Goal: Use online tool/utility: Utilize a website feature to perform a specific function

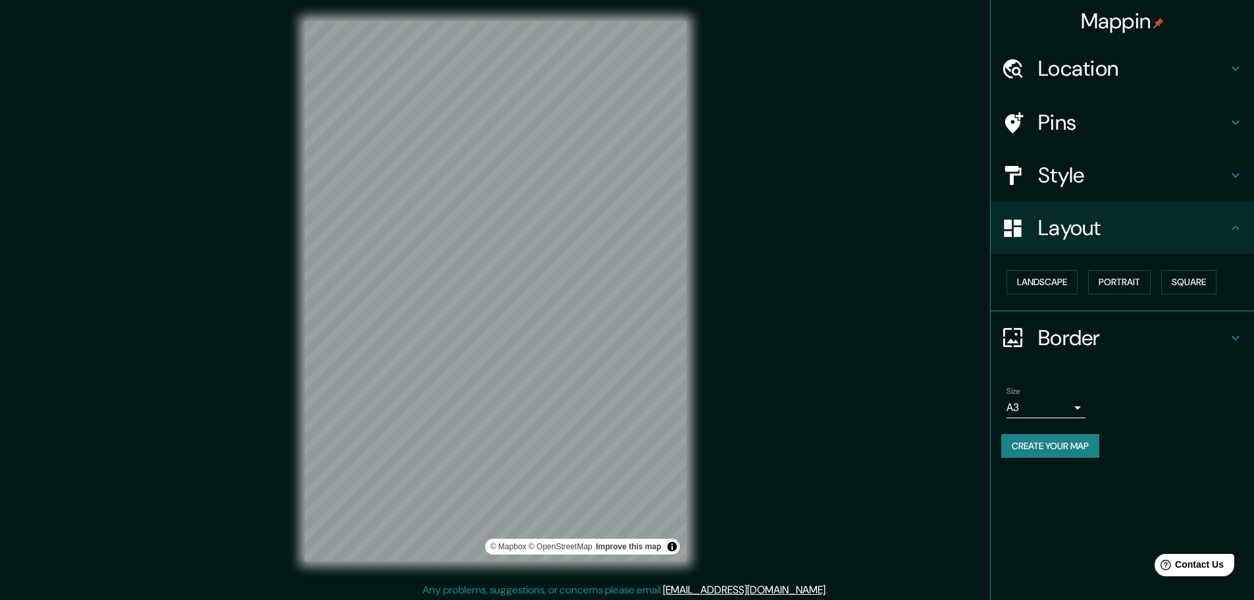
click at [1082, 232] on h4 "Layout" at bounding box center [1133, 228] width 190 height 26
click at [1081, 180] on h4 "Style" at bounding box center [1133, 175] width 190 height 26
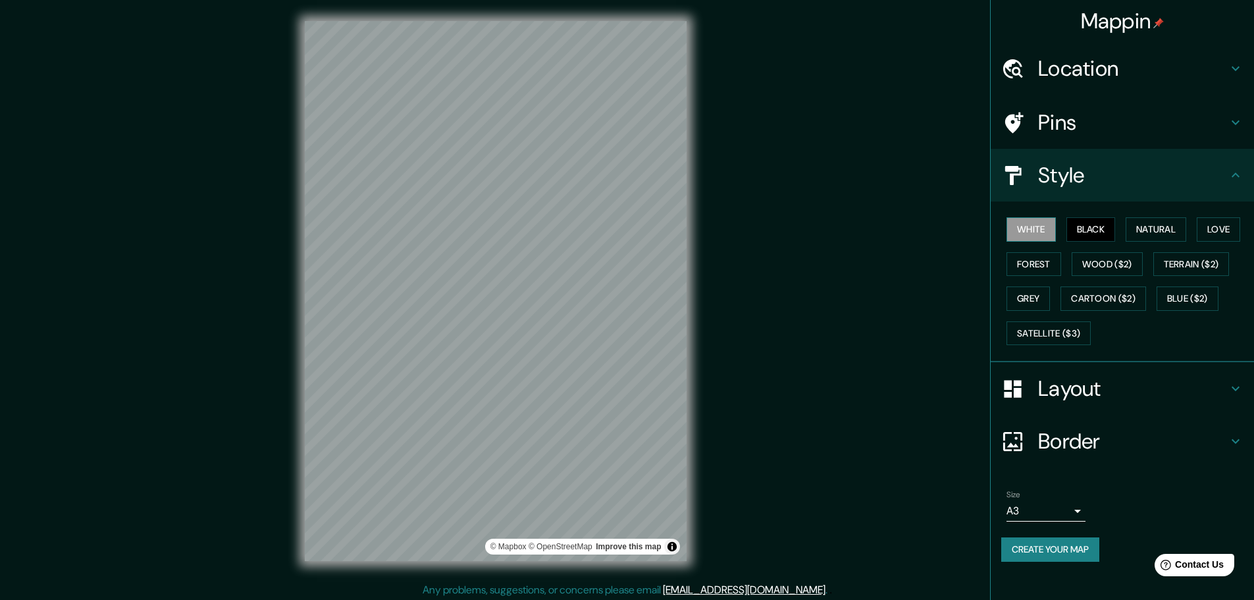
click at [1033, 223] on button "White" at bounding box center [1031, 229] width 49 height 24
click at [1166, 230] on button "Natural" at bounding box center [1156, 229] width 61 height 24
click at [1202, 228] on button "Love" at bounding box center [1218, 229] width 43 height 24
click at [1049, 236] on button "White" at bounding box center [1031, 229] width 49 height 24
click at [1085, 230] on button "Black" at bounding box center [1091, 229] width 49 height 24
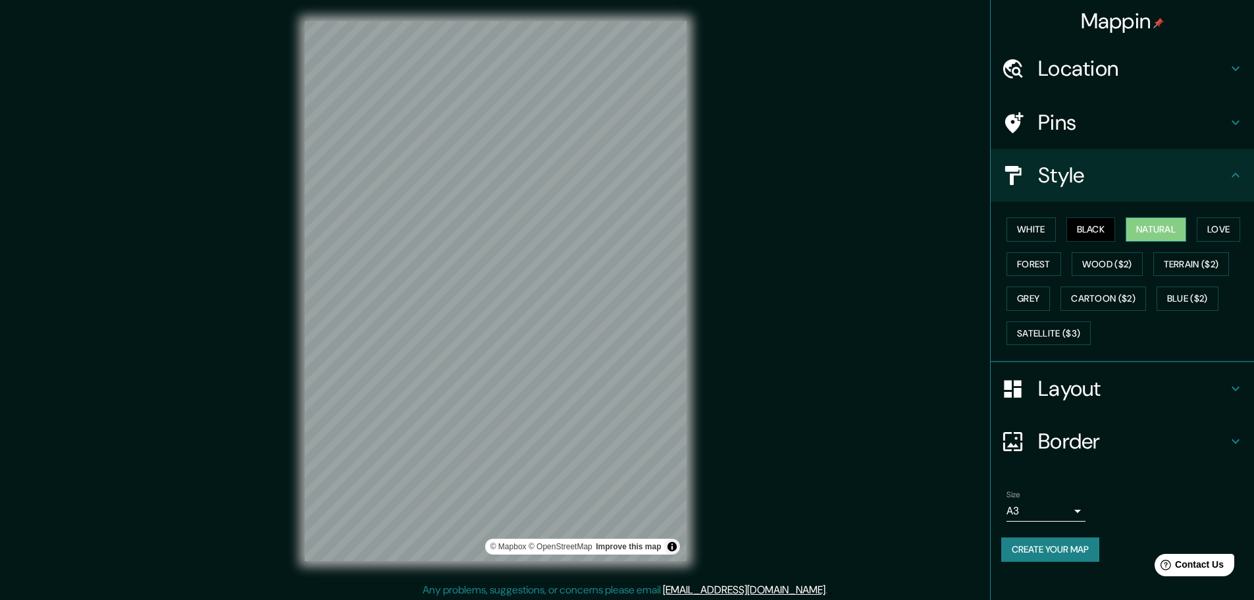
click at [1131, 230] on button "Natural" at bounding box center [1156, 229] width 61 height 24
click at [1089, 229] on button "Black" at bounding box center [1091, 229] width 49 height 24
drag, startPoint x: 1056, startPoint y: 278, endPoint x: 1055, endPoint y: 269, distance: 8.6
click at [1056, 277] on div "White Black Natural Love Forest Wood ($2) Terrain ($2) Grey Cartoon ($2) Blue (…" at bounding box center [1128, 281] width 253 height 138
click at [1050, 265] on button "Forest" at bounding box center [1034, 264] width 55 height 24
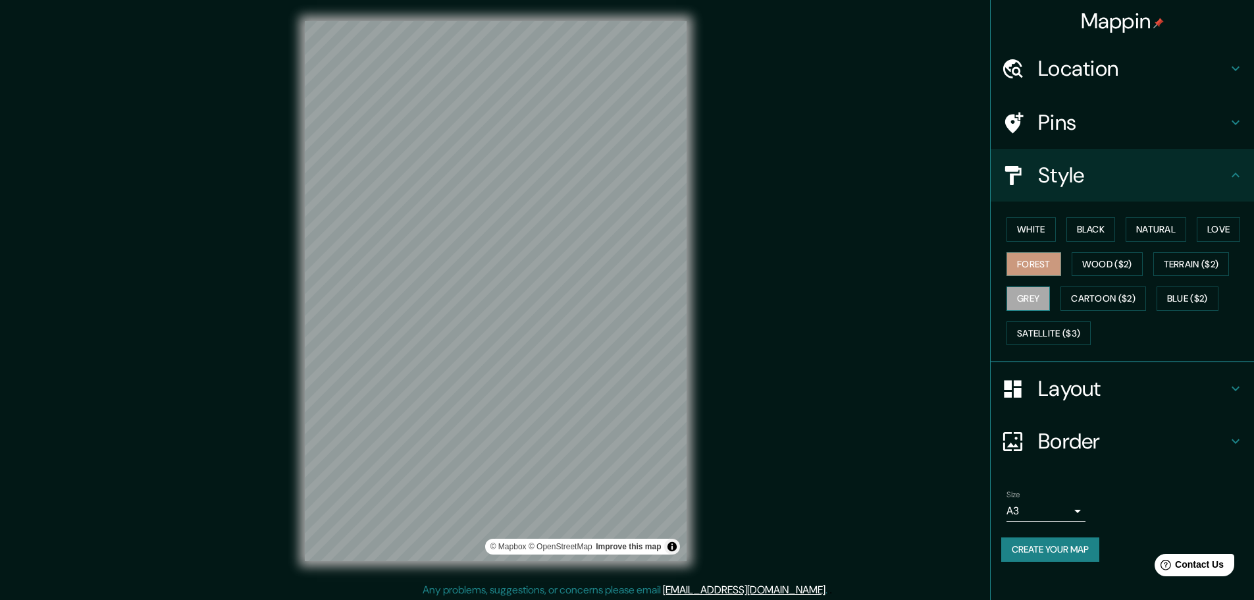
click at [1032, 294] on button "Grey" at bounding box center [1028, 298] width 43 height 24
click at [1042, 272] on button "Forest" at bounding box center [1034, 264] width 55 height 24
click at [1091, 295] on button "Cartoon ($2)" at bounding box center [1104, 298] width 86 height 24
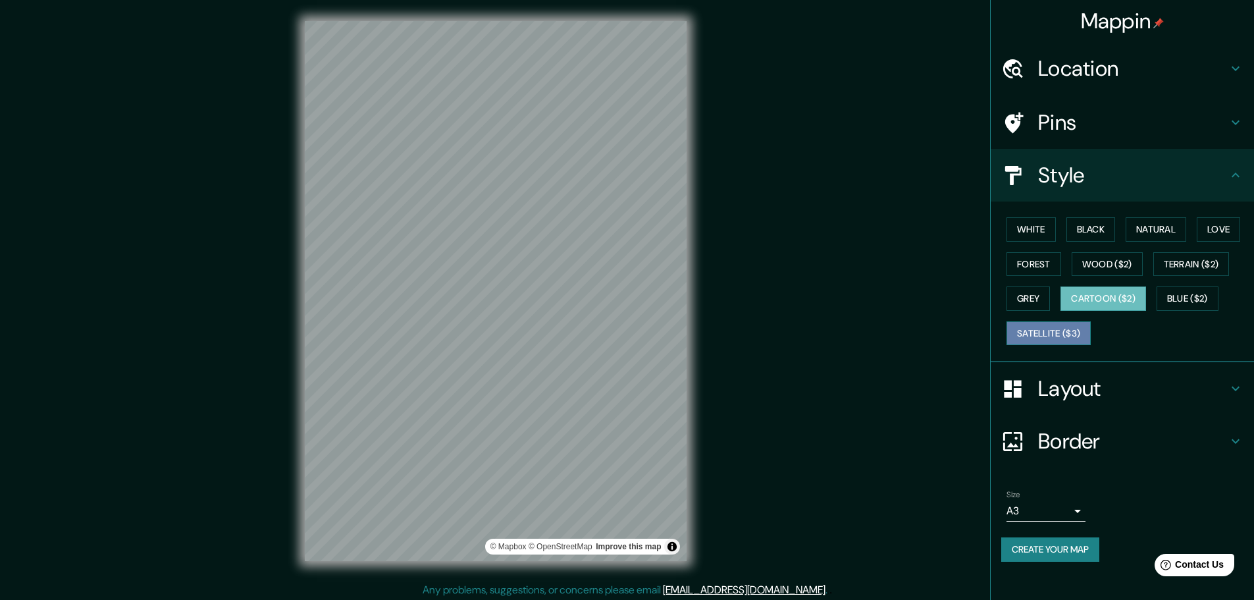
click at [1046, 331] on button "Satellite ($3)" at bounding box center [1049, 333] width 84 height 24
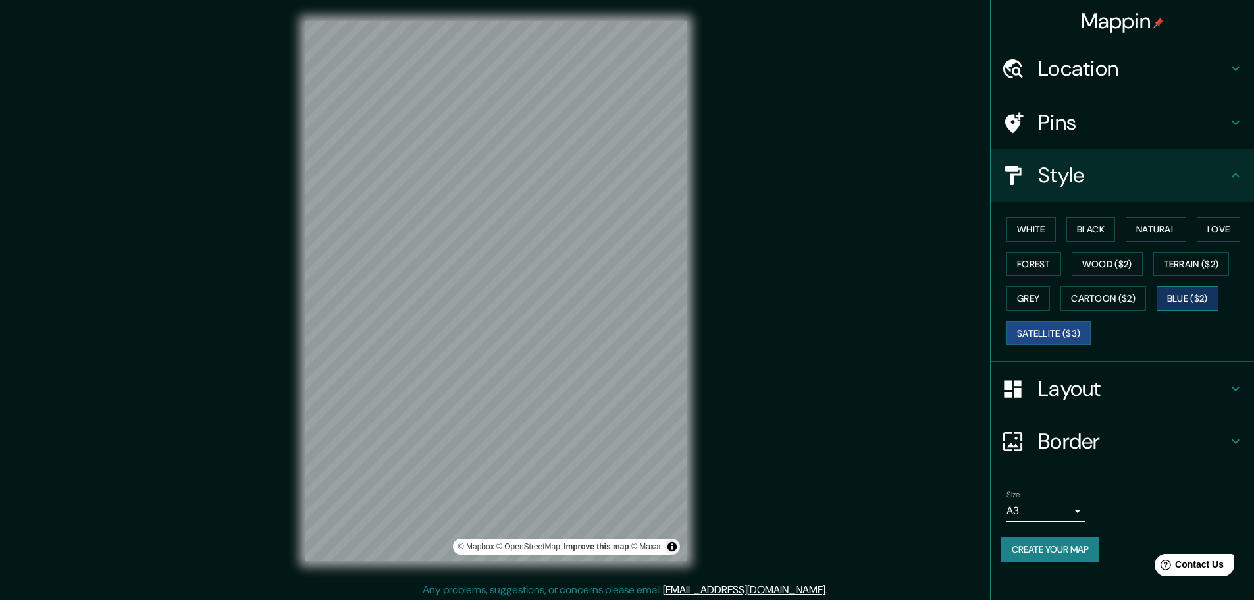
click at [1171, 304] on button "Blue ($2)" at bounding box center [1188, 298] width 62 height 24
click at [1101, 335] on div "White Black Natural Love Forest Wood ($2) Terrain ($2) Grey Cartoon ($2) Blue (…" at bounding box center [1128, 281] width 253 height 138
click at [1077, 336] on button "Satellite ($3)" at bounding box center [1049, 333] width 84 height 24
click at [1026, 302] on button "Grey" at bounding box center [1028, 298] width 43 height 24
